Goal: Check status

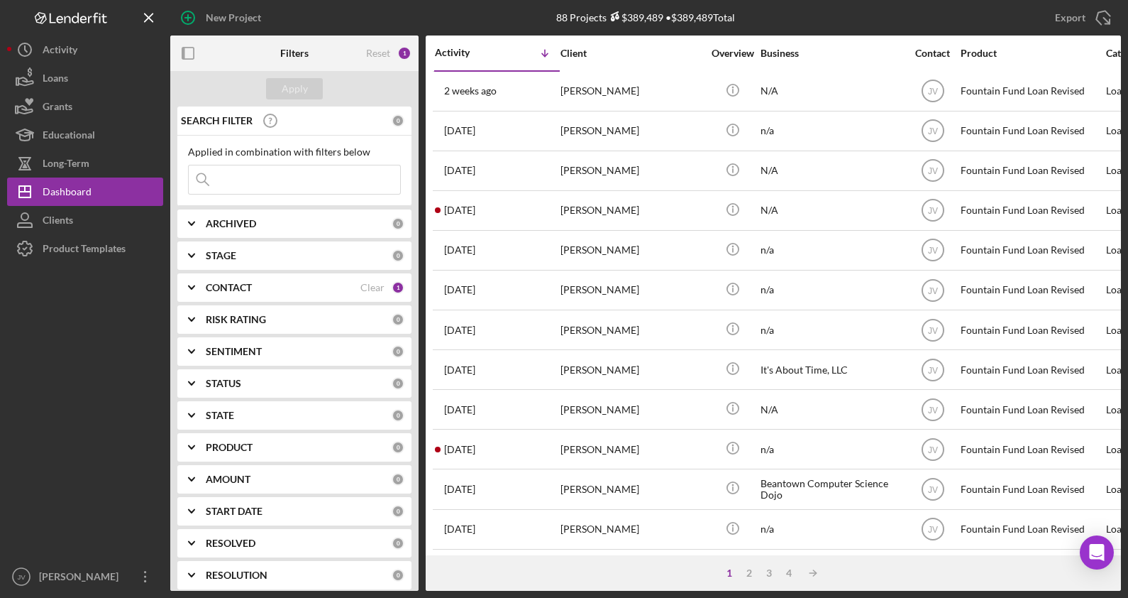
click at [314, 290] on div "CONTACT" at bounding box center [283, 287] width 155 height 11
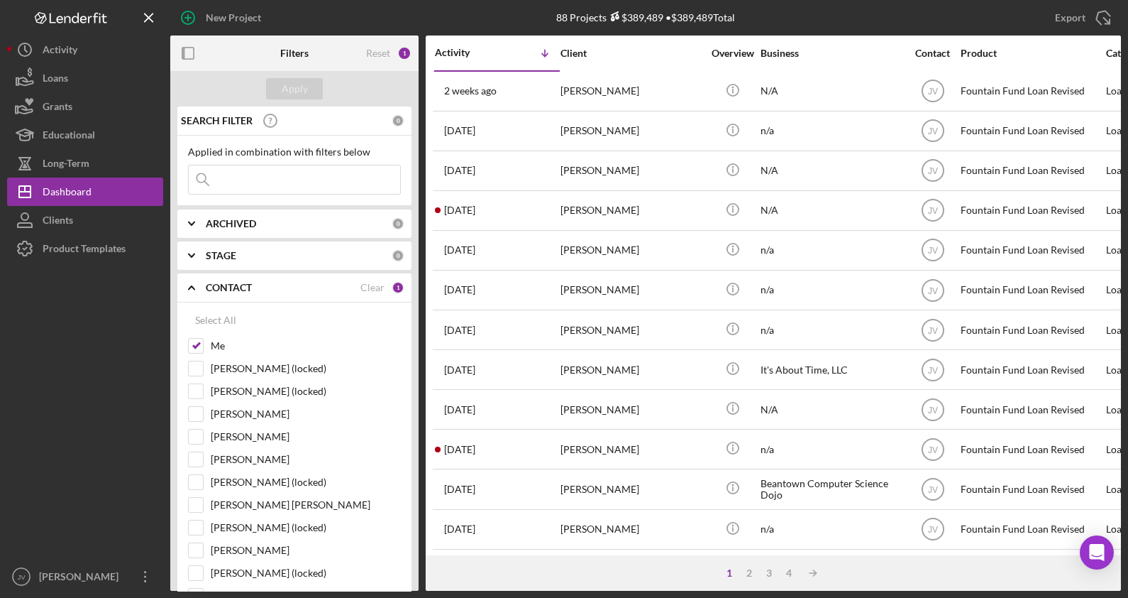
click at [582, 182] on div "[PERSON_NAME]" at bounding box center [632, 171] width 142 height 38
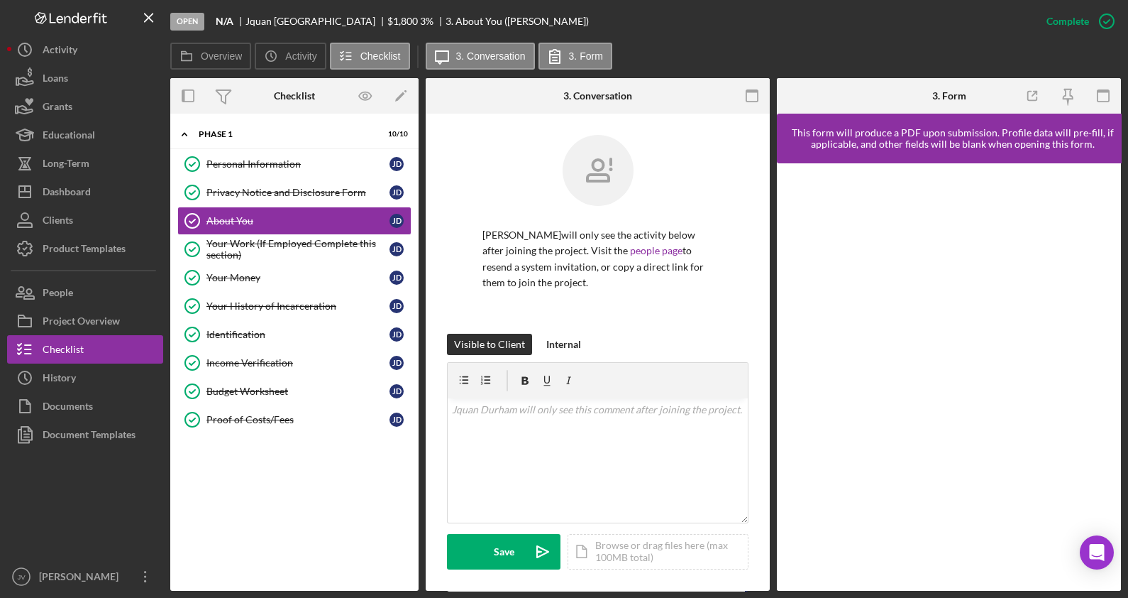
click at [231, 415] on div "Proof of Costs/Fees" at bounding box center [298, 419] width 183 height 11
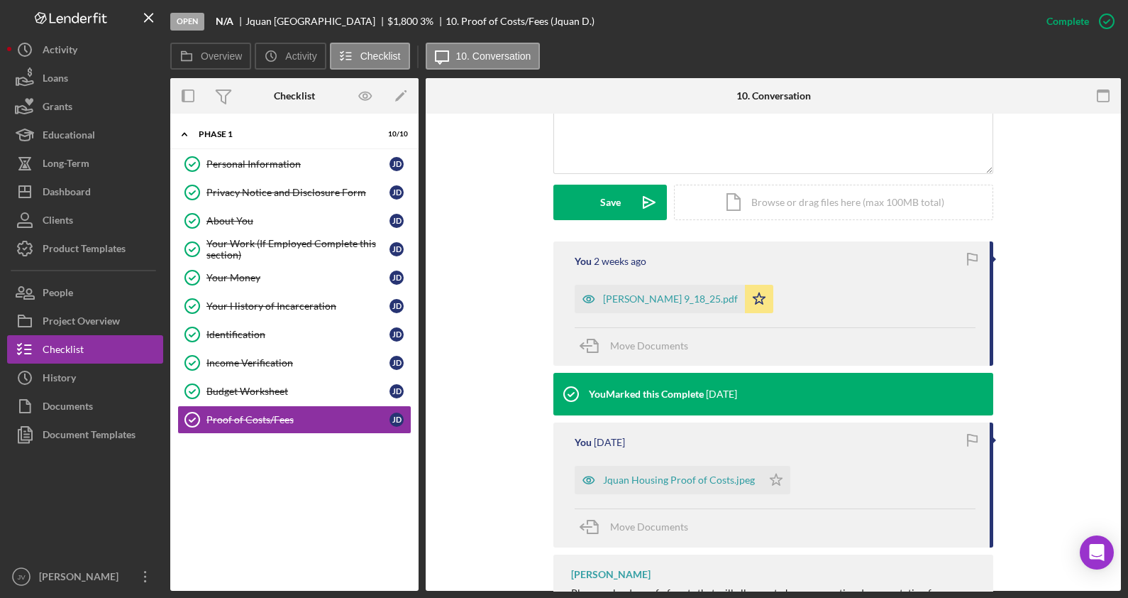
scroll to position [354, 0]
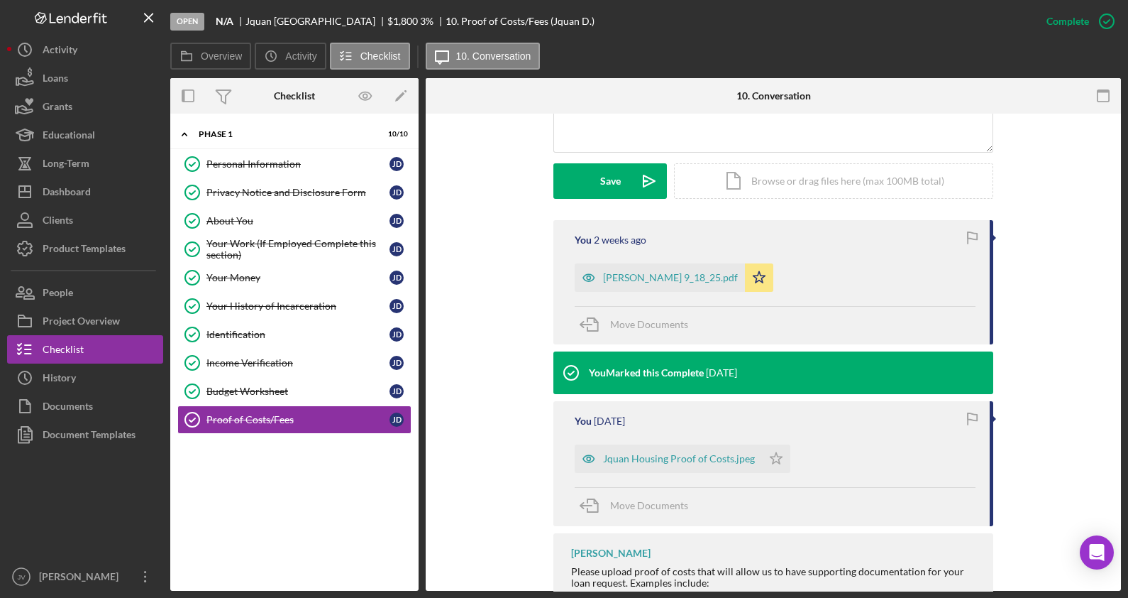
click at [622, 269] on div "[PERSON_NAME] 9_18_25.pdf" at bounding box center [660, 277] width 170 height 28
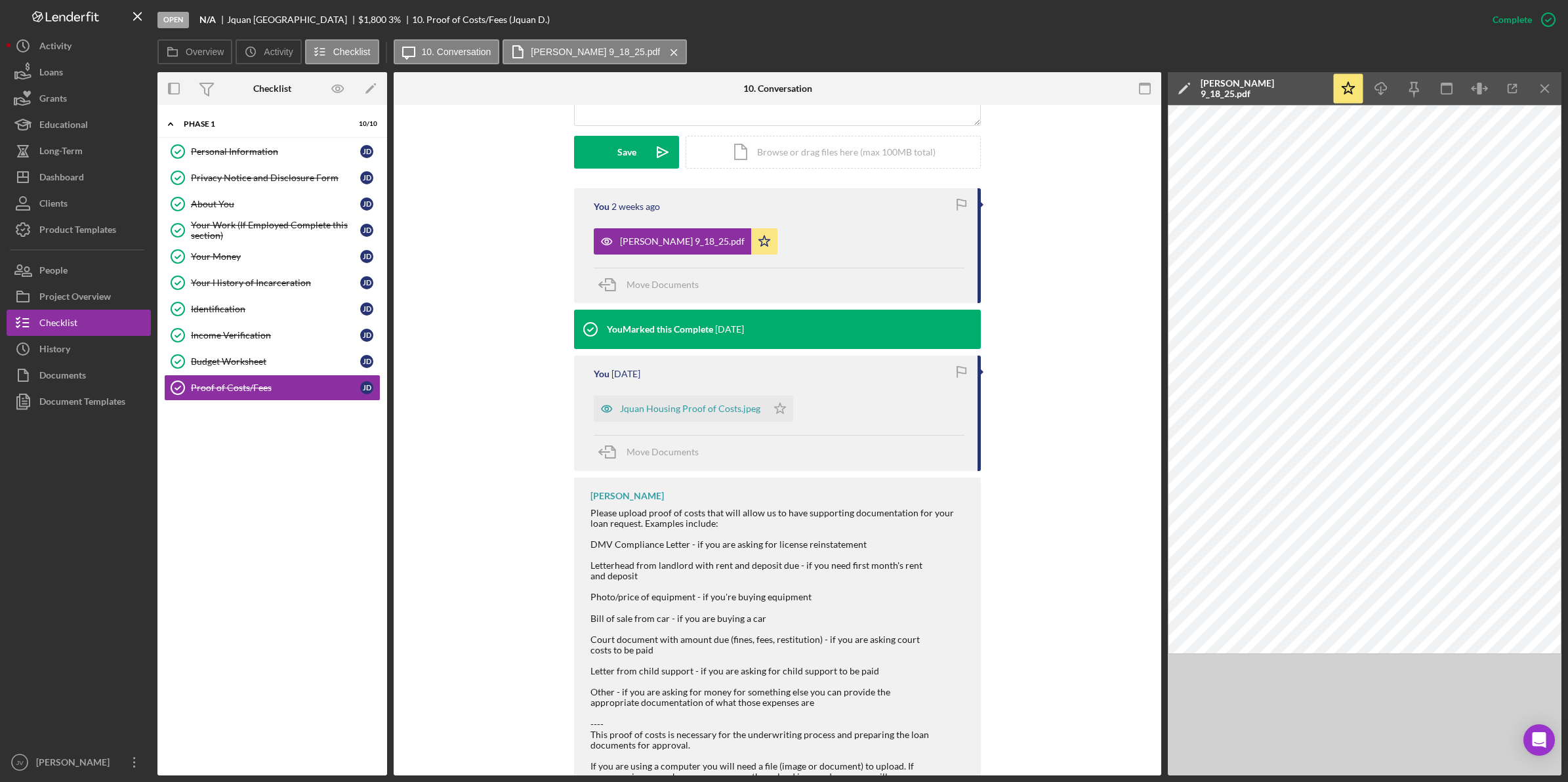
scroll to position [328, 0]
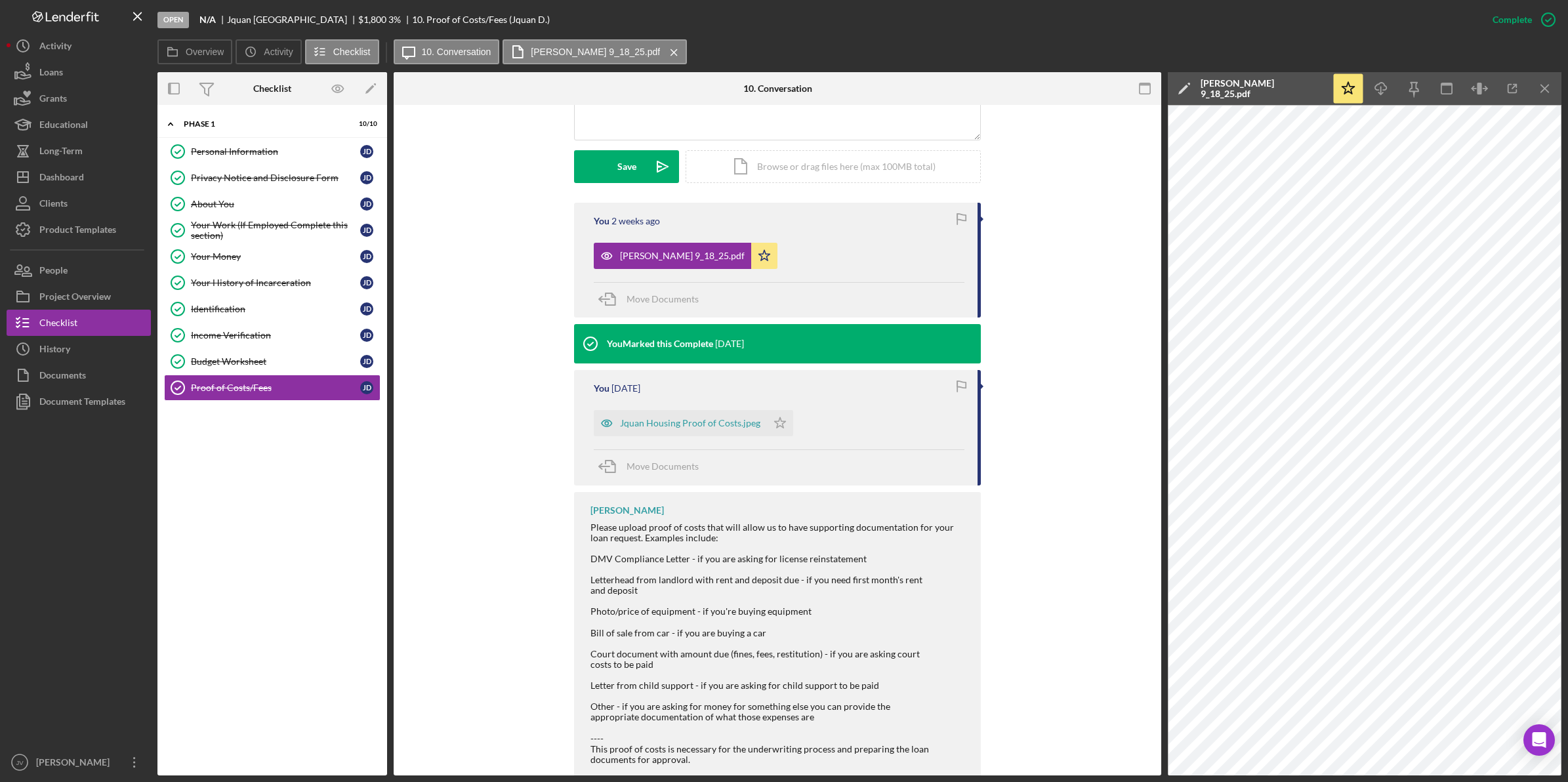
click at [1043, 85] on icon "button" at bounding box center [1513, 89] width 30 height 30
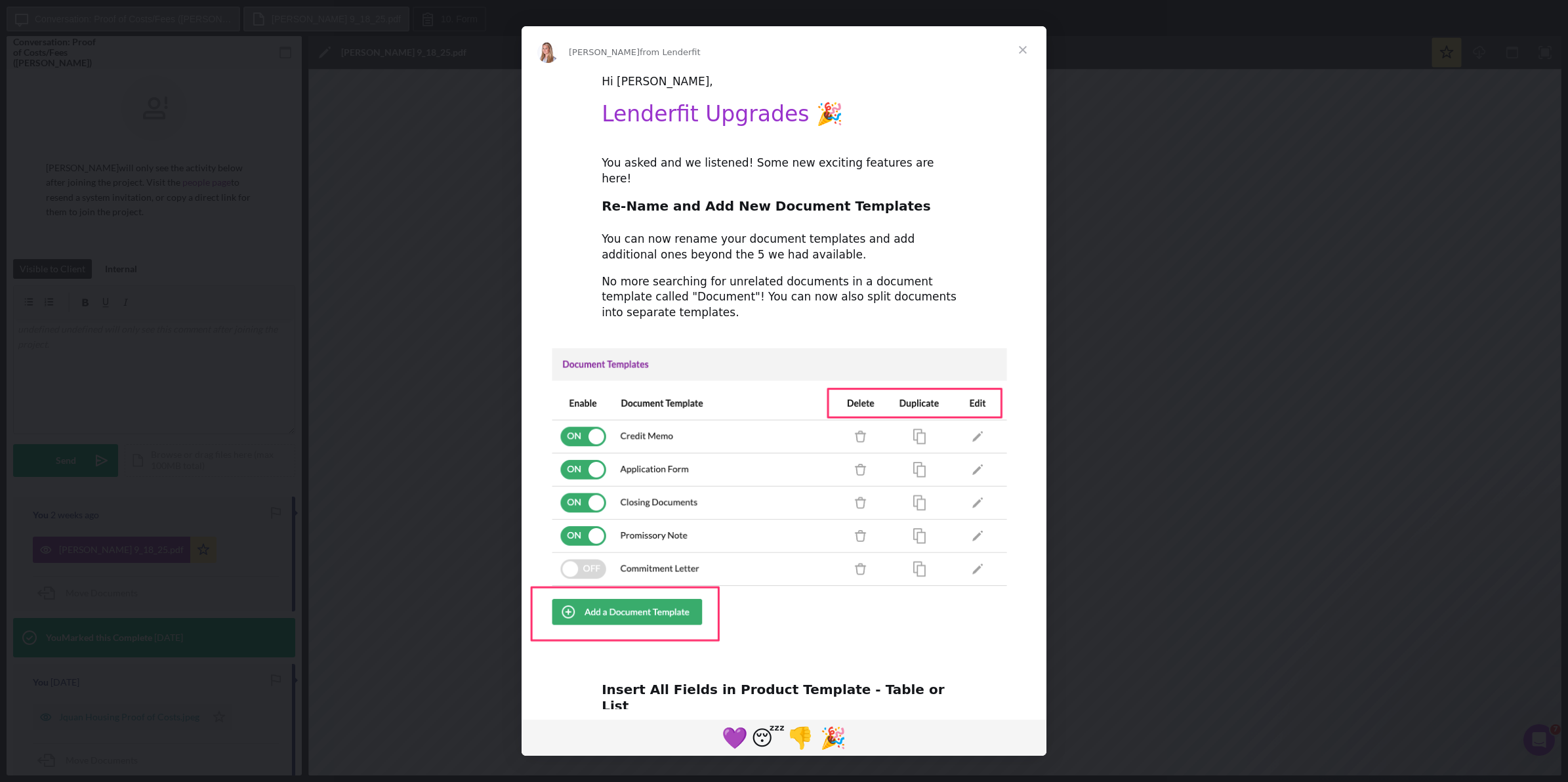
click at [1023, 43] on span "Close" at bounding box center [1023, 49] width 47 height 47
